Goal: Complete application form

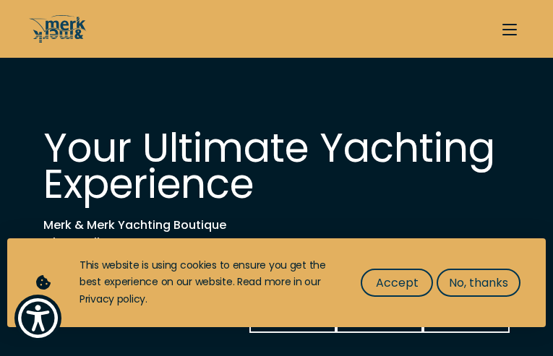
type input "cMZMBamdqyGWcl"
type input "RzplhzTqbHaziDl"
type input "[PERSON_NAME][EMAIL_ADDRESS][DOMAIN_NAME]"
type input "3551741223"
select select "sell"
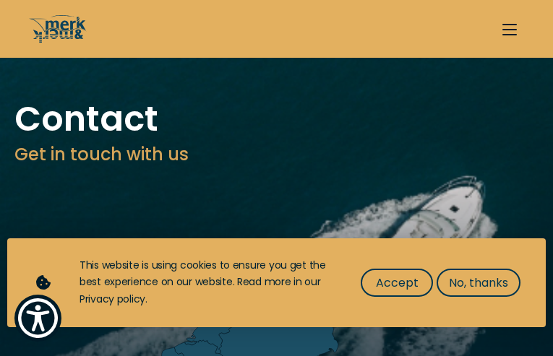
type input "GmGnyKBocDw"
type input "eHDqmdUsZaie"
type input "[PERSON_NAME][EMAIL_ADDRESS][DOMAIN_NAME]"
type input "6857313782"
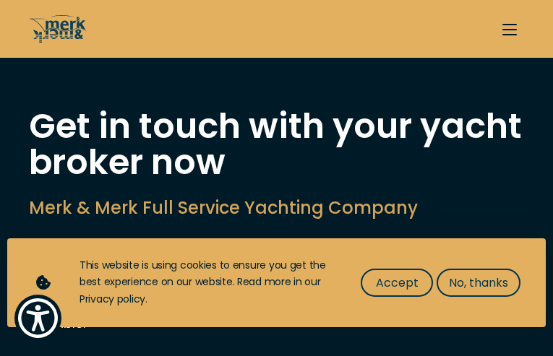
type input "rBTzgHGUBnKR"
type input "gnZHFavL"
type input "[PERSON_NAME][EMAIL_ADDRESS][DOMAIN_NAME]"
type input "9475337254"
